Goal: Navigation & Orientation: Find specific page/section

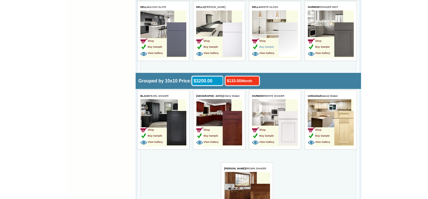
scroll to position [775, 0]
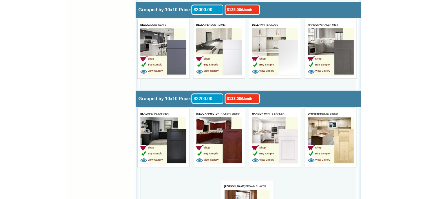
click at [285, 75] on img at bounding box center [287, 57] width 19 height 34
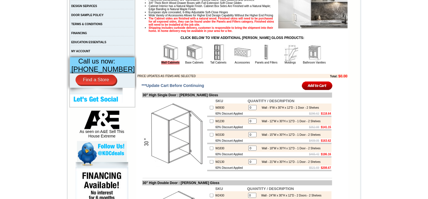
scroll to position [211, 0]
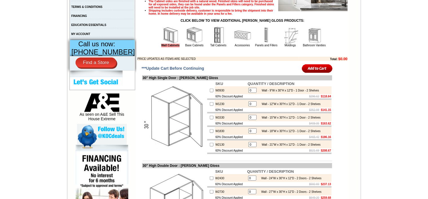
click at [191, 44] on img at bounding box center [194, 35] width 17 height 17
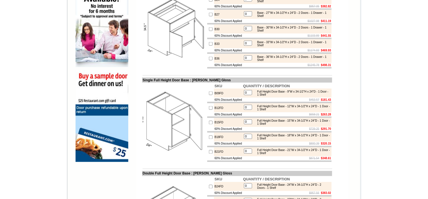
scroll to position [422, 0]
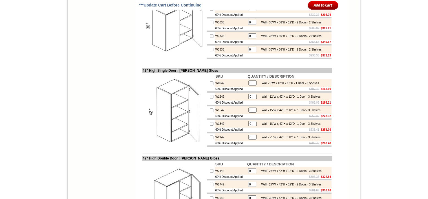
scroll to position [592, 0]
